Goal: Task Accomplishment & Management: Manage account settings

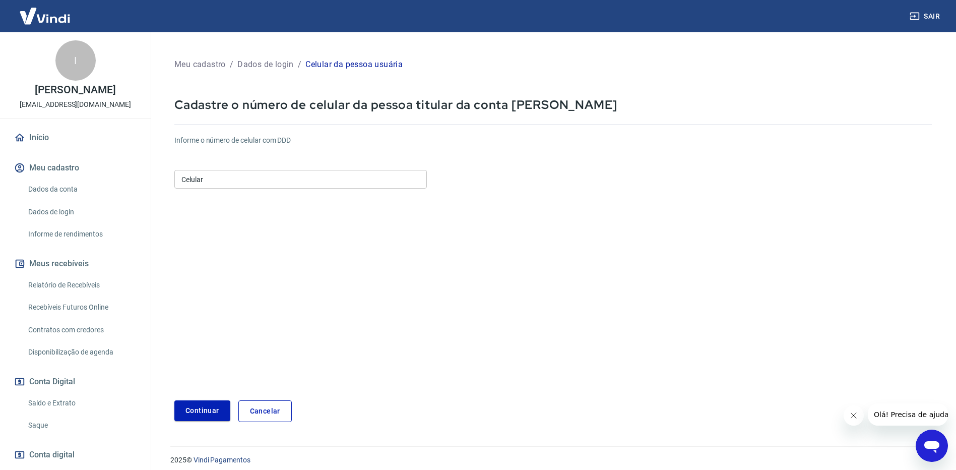
click at [292, 184] on input "Celular" at bounding box center [300, 179] width 252 height 19
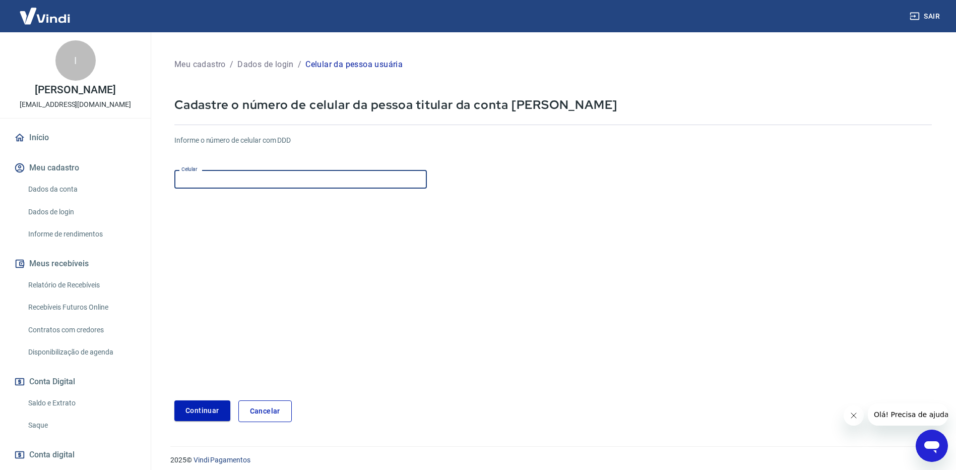
type input "[PHONE_NUMBER]"
click at [212, 410] on button "Continuar" at bounding box center [202, 410] width 56 height 21
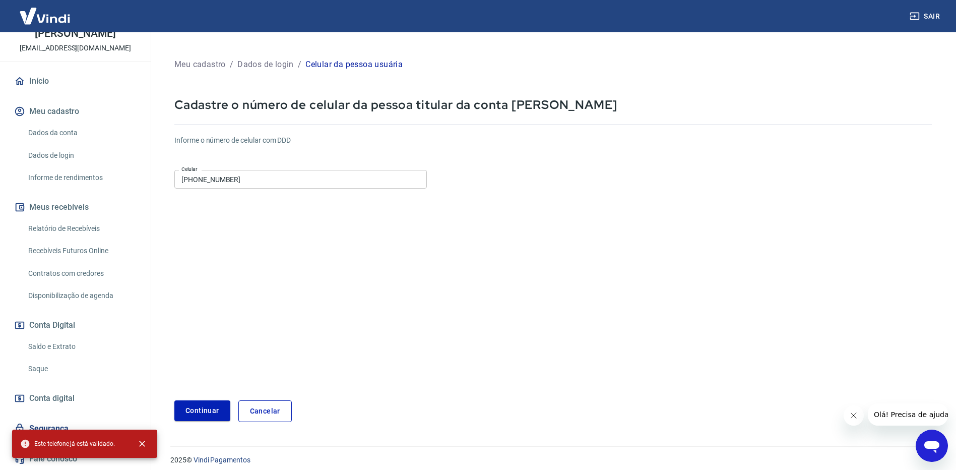
scroll to position [67, 0]
click at [66, 341] on link "Saldo e Extrato" at bounding box center [81, 346] width 114 height 21
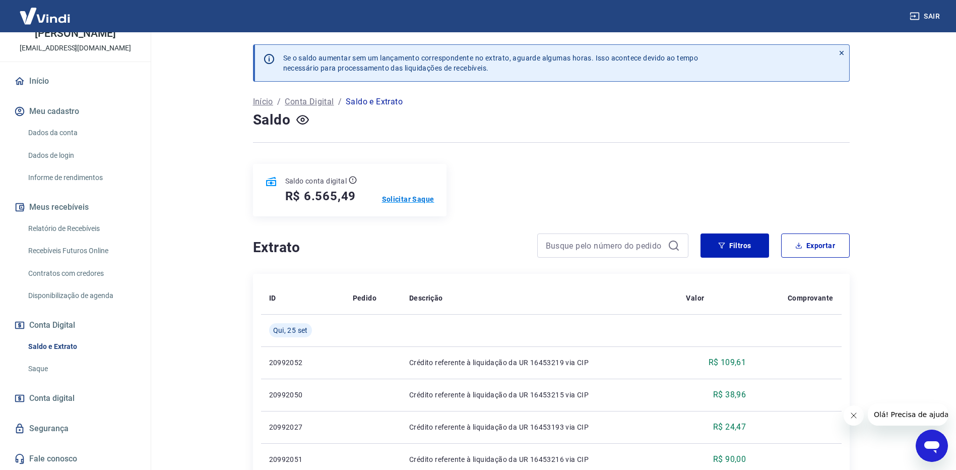
click at [418, 200] on p "Solicitar Saque" at bounding box center [408, 199] width 52 height 10
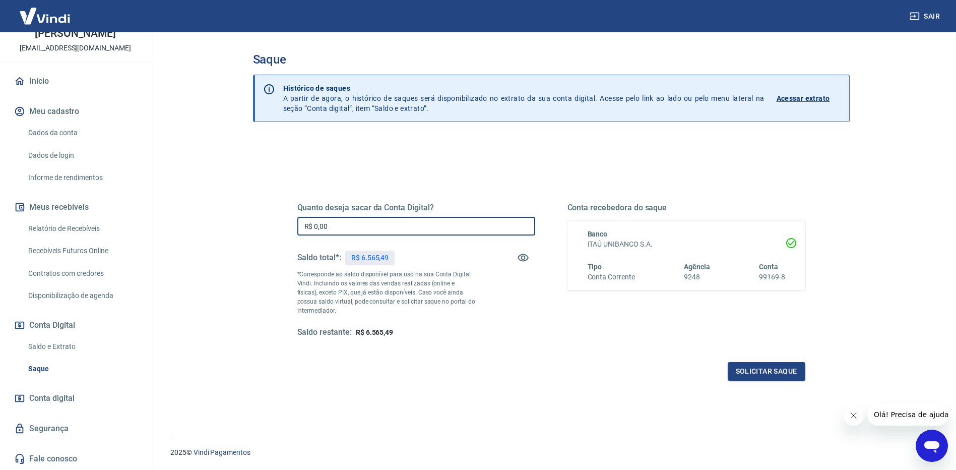
drag, startPoint x: 421, startPoint y: 229, endPoint x: 430, endPoint y: 231, distance: 9.3
click at [422, 229] on input "R$ 0,00" at bounding box center [416, 226] width 238 height 19
type input "R$ 6.565,49"
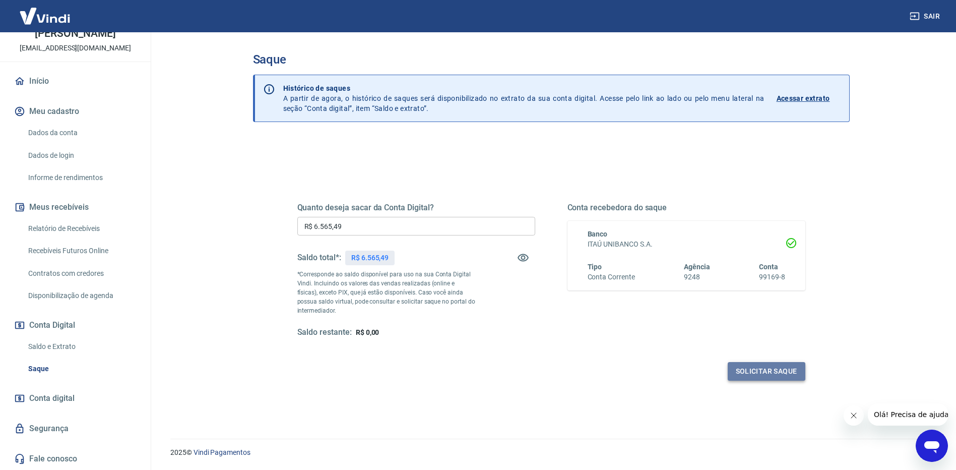
click at [772, 372] on button "Solicitar saque" at bounding box center [767, 371] width 78 height 19
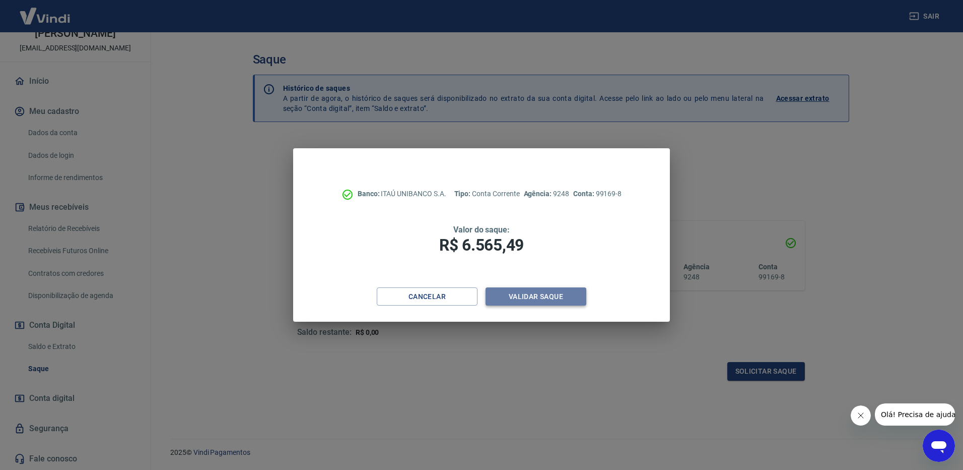
click at [529, 297] on button "Validar saque" at bounding box center [536, 296] width 101 height 19
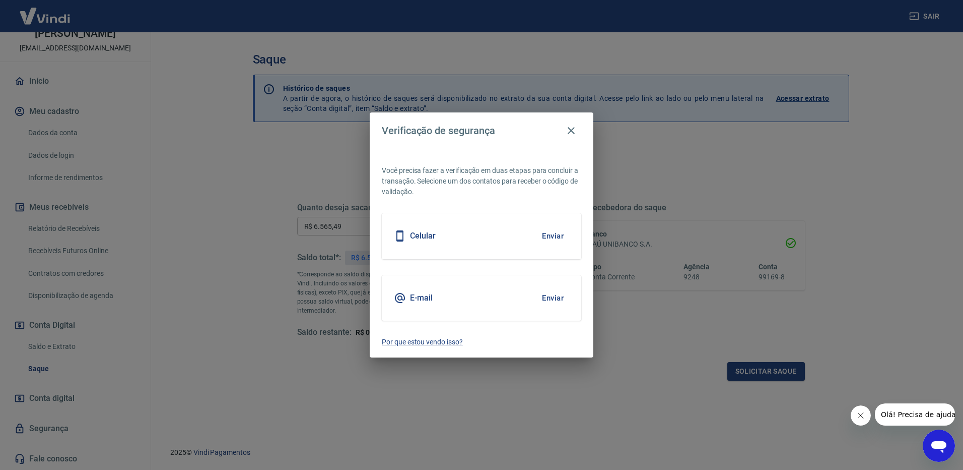
click at [556, 238] on button "Enviar" at bounding box center [553, 235] width 33 height 21
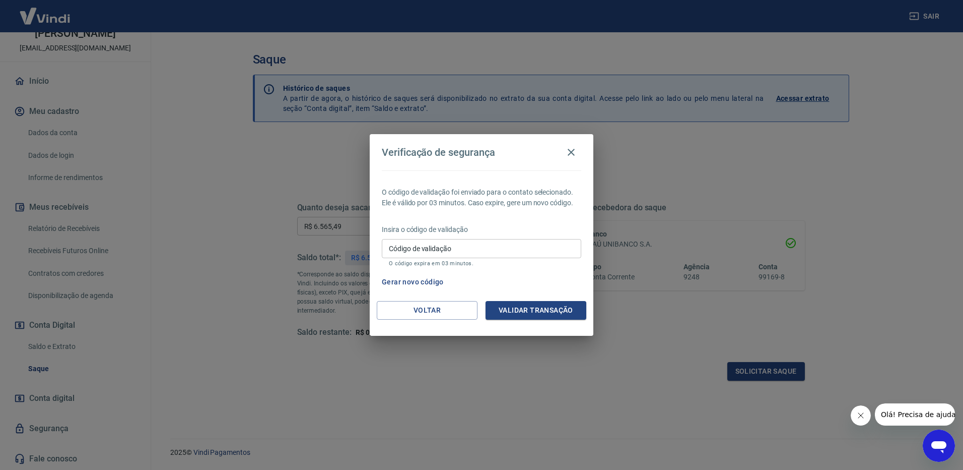
click at [467, 254] on input "Código de validação" at bounding box center [482, 248] width 200 height 19
type input "349232"
click at [547, 306] on button "Validar transação" at bounding box center [536, 310] width 101 height 19
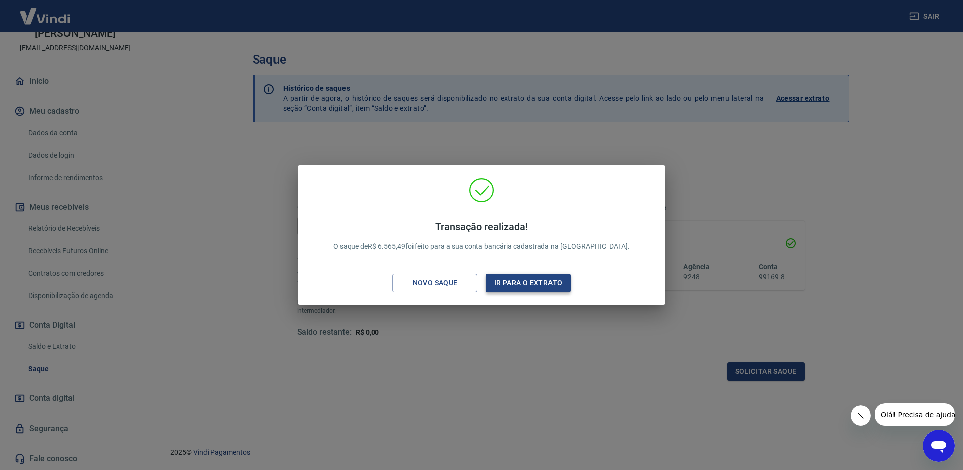
click at [519, 283] on button "Ir para o extrato" at bounding box center [528, 283] width 85 height 19
